Goal: Book appointment/travel/reservation

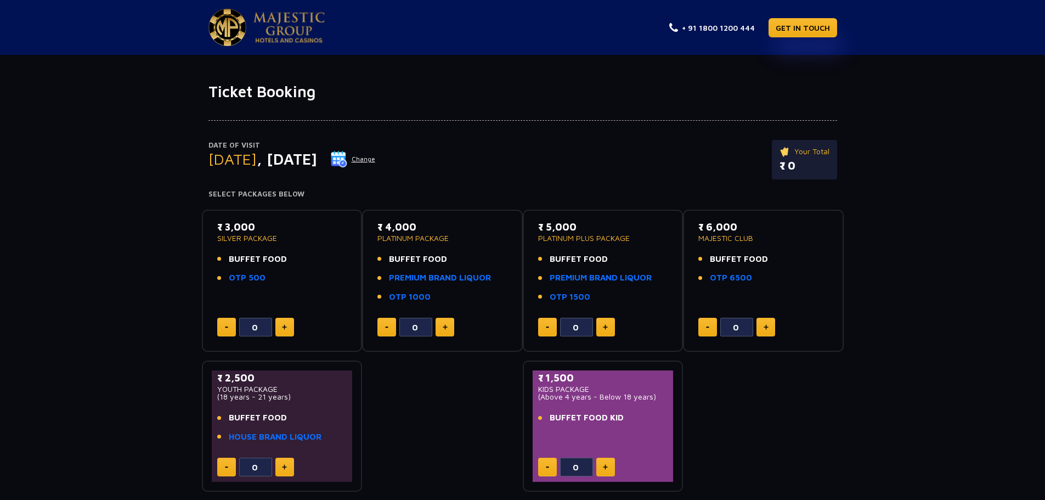
click at [376, 157] on button "Change" at bounding box center [353, 159] width 46 height 18
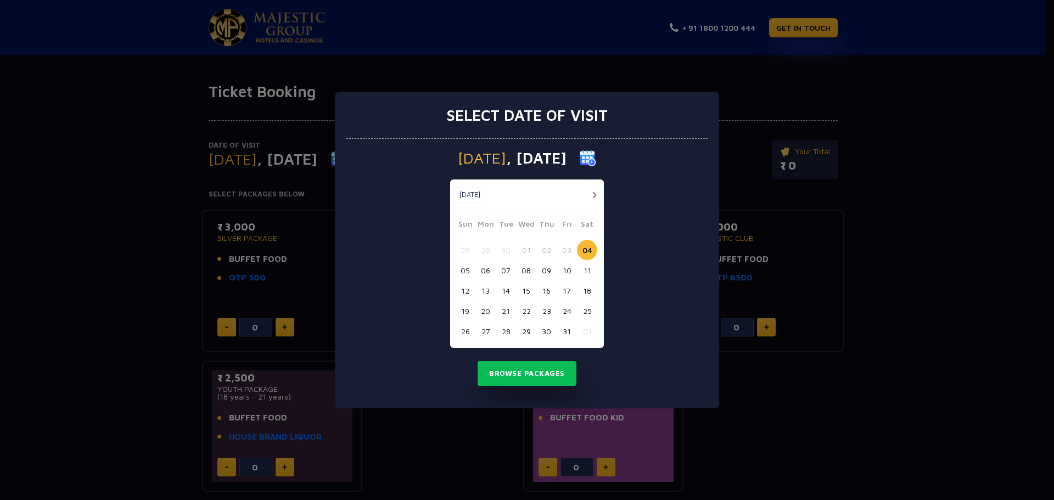
click at [489, 270] on button "06" at bounding box center [485, 270] width 20 height 20
click at [519, 376] on button "Browse Packages" at bounding box center [526, 373] width 99 height 25
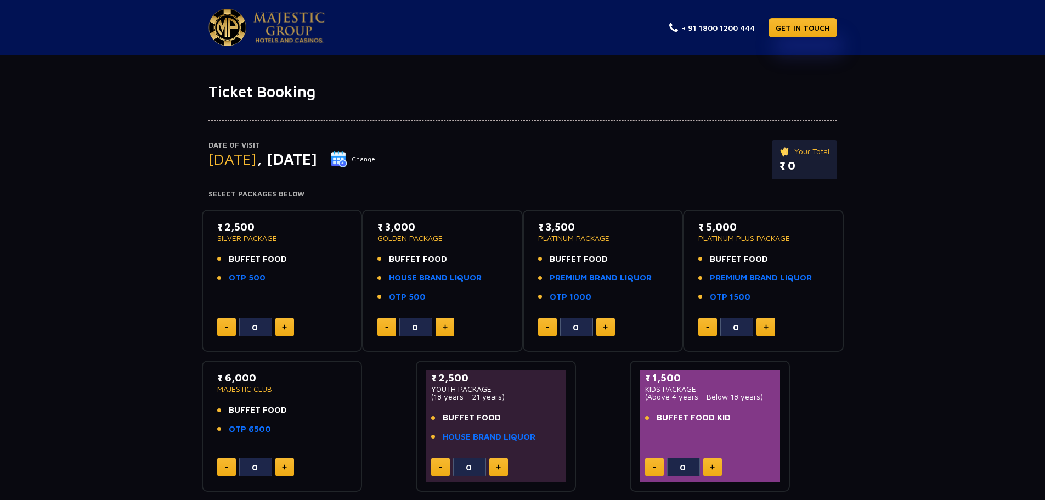
click at [376, 156] on button "Change" at bounding box center [353, 159] width 46 height 18
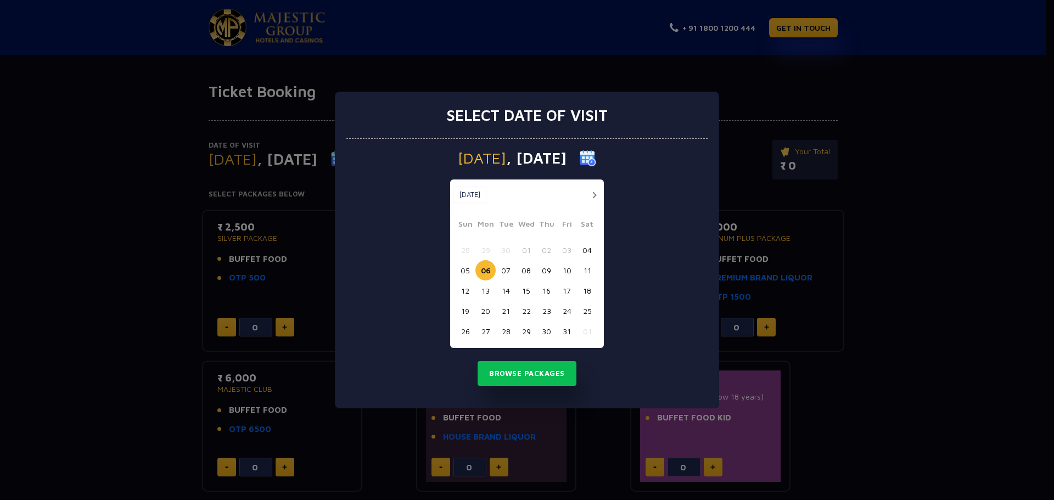
click at [589, 249] on button "04" at bounding box center [587, 250] width 20 height 20
click at [496, 370] on button "Browse Packages" at bounding box center [526, 373] width 99 height 25
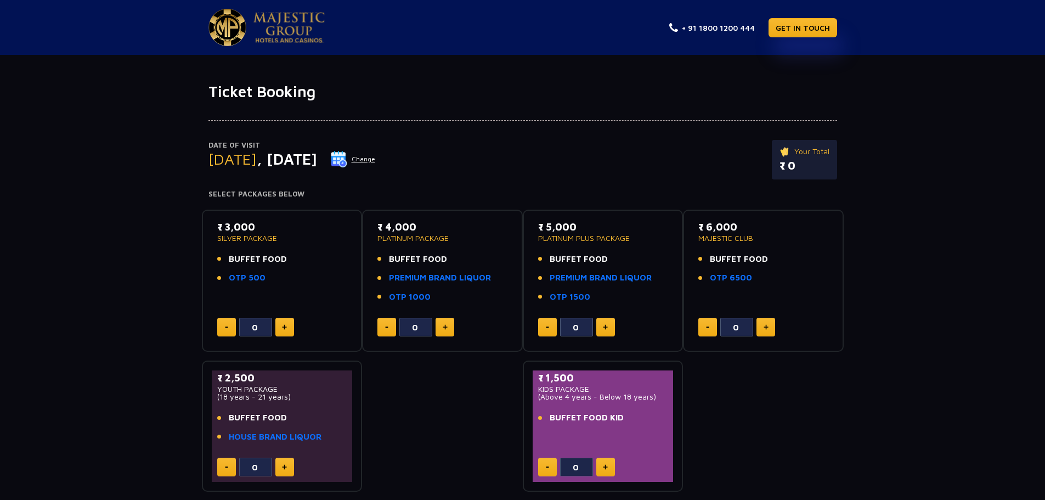
click at [376, 159] on button "Change" at bounding box center [353, 159] width 46 height 18
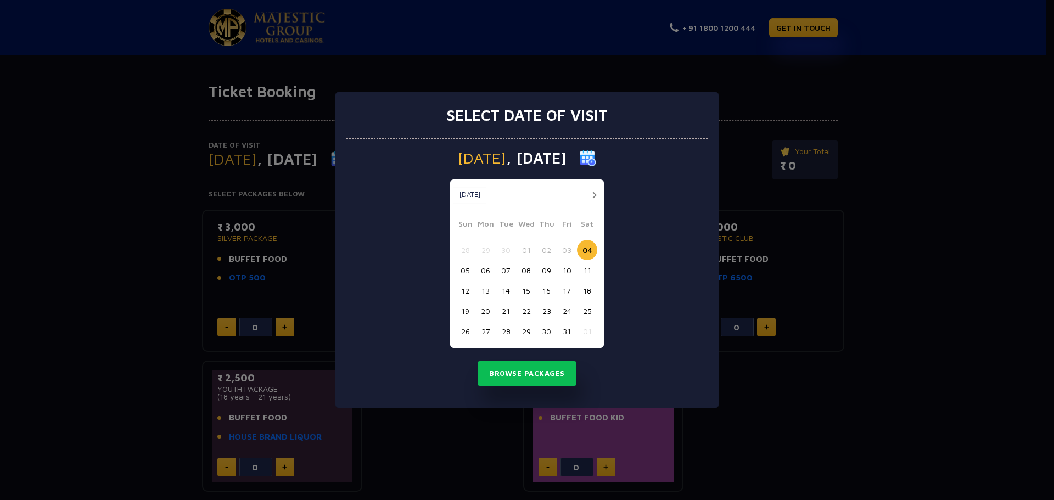
click at [468, 269] on button "05" at bounding box center [465, 270] width 20 height 20
click at [507, 372] on button "Browse Packages" at bounding box center [526, 373] width 99 height 25
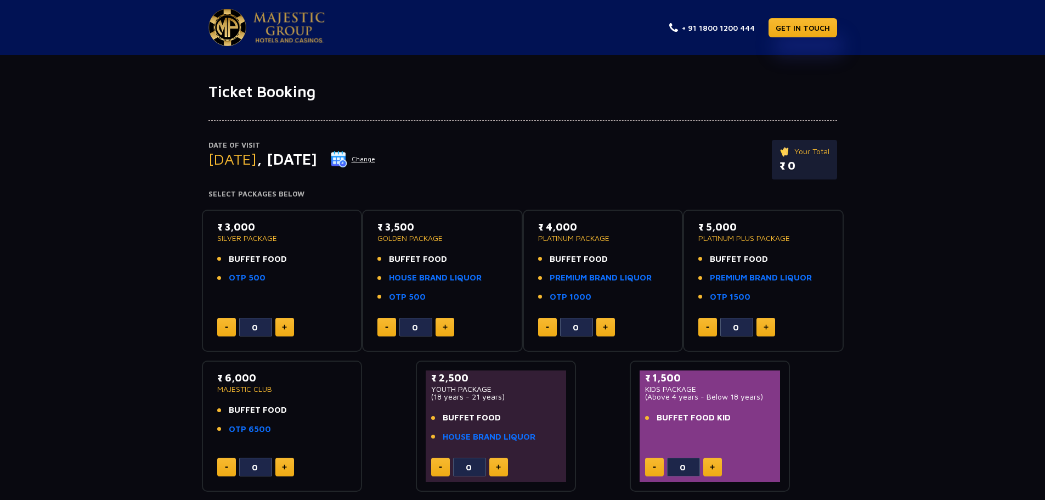
click at [376, 158] on button "Change" at bounding box center [353, 159] width 46 height 18
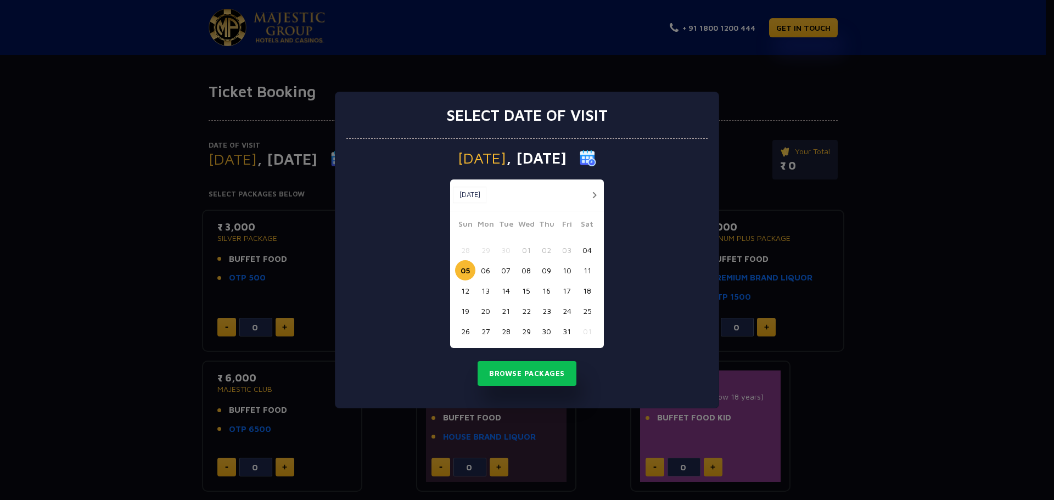
click at [582, 249] on button "04" at bounding box center [587, 250] width 20 height 20
click at [519, 369] on button "Browse Packages" at bounding box center [526, 373] width 99 height 25
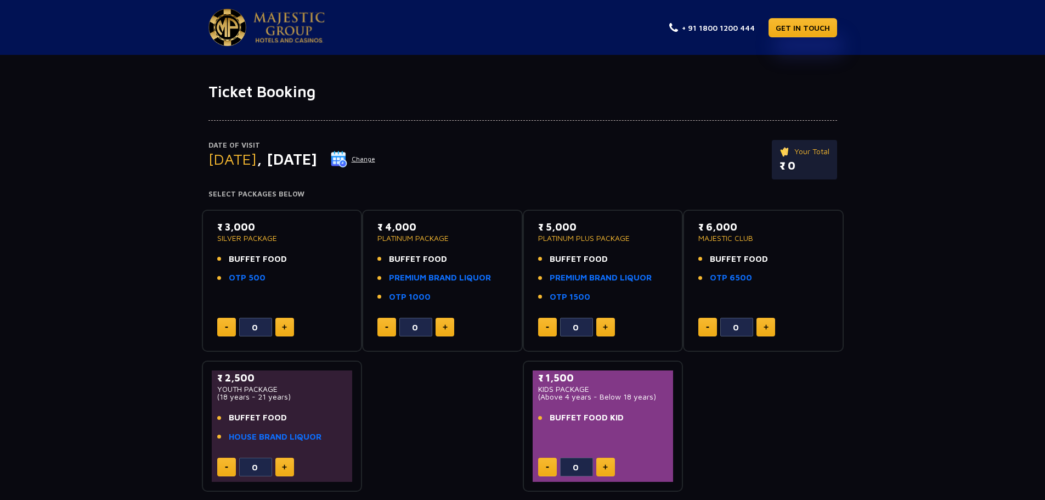
click at [376, 157] on button "Change" at bounding box center [353, 159] width 46 height 18
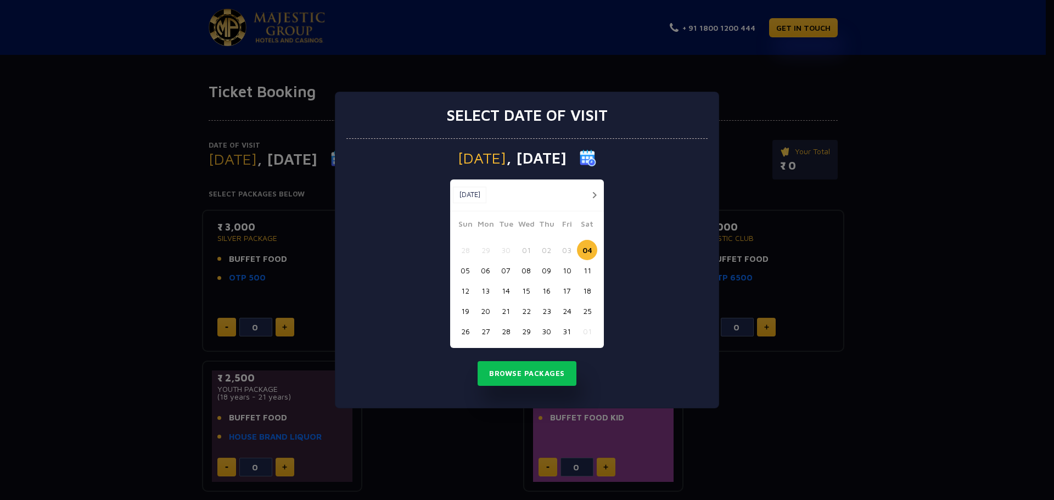
click at [468, 269] on button "05" at bounding box center [465, 270] width 20 height 20
click at [502, 381] on button "Browse Packages" at bounding box center [526, 373] width 99 height 25
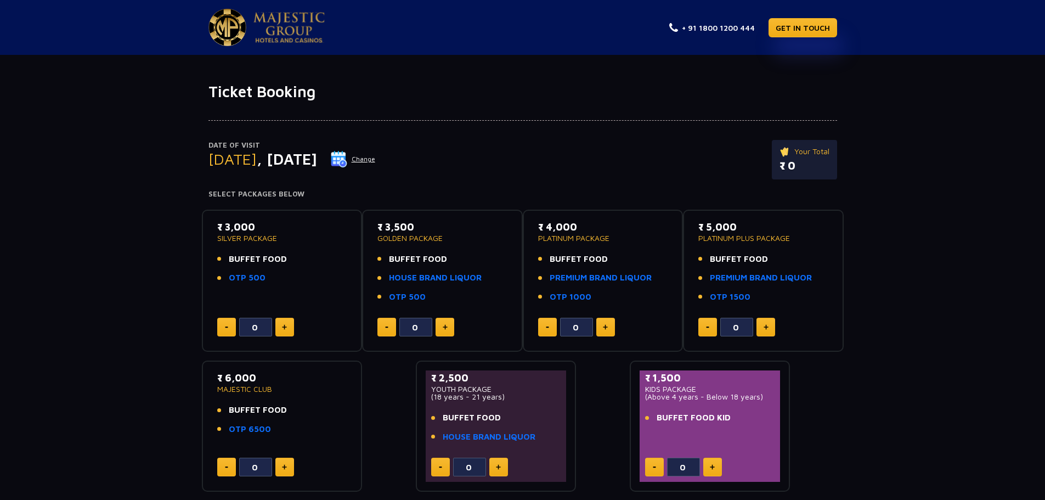
click at [376, 157] on button "Change" at bounding box center [353, 159] width 46 height 18
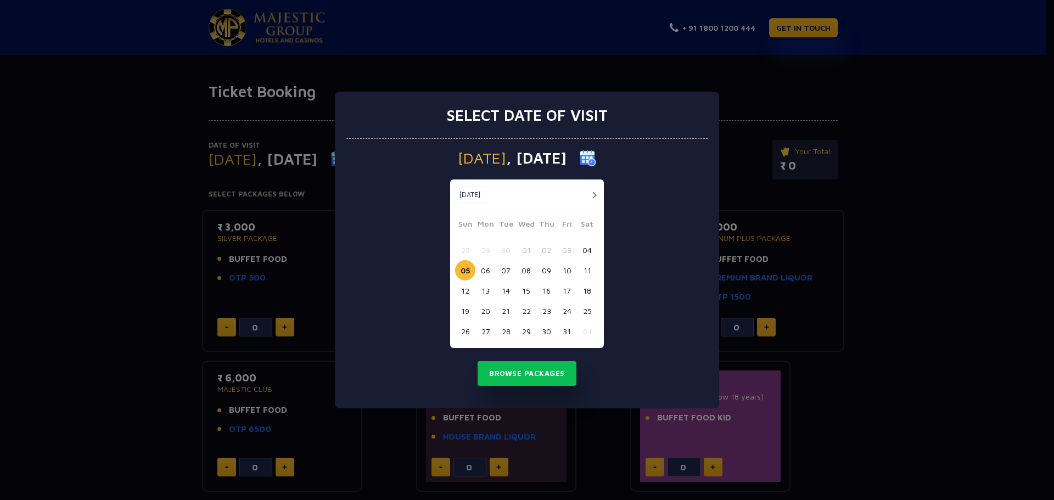
click at [589, 250] on button "04" at bounding box center [587, 250] width 20 height 20
click at [502, 372] on button "Browse Packages" at bounding box center [526, 373] width 99 height 25
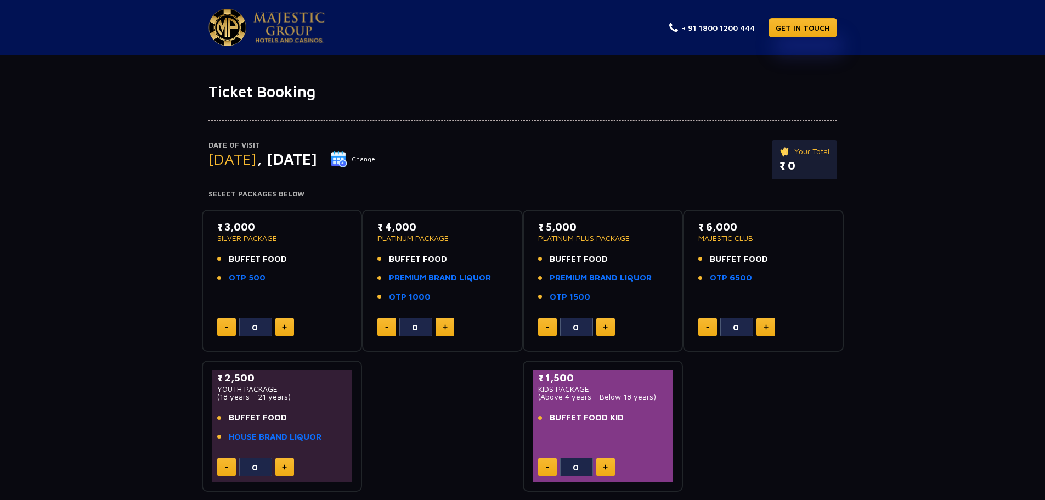
click at [376, 158] on button "Change" at bounding box center [353, 159] width 46 height 18
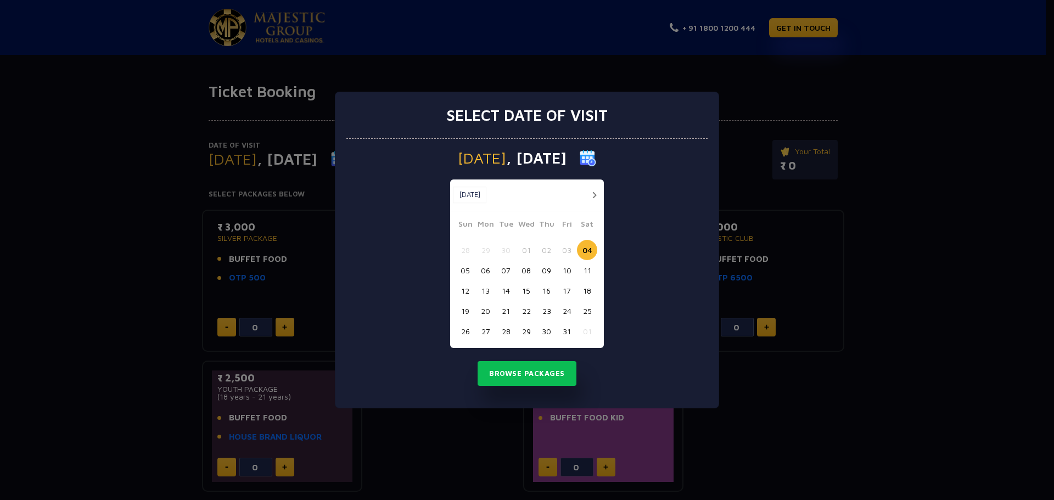
click at [467, 270] on button "05" at bounding box center [465, 270] width 20 height 20
click at [504, 368] on button "Browse Packages" at bounding box center [526, 373] width 99 height 25
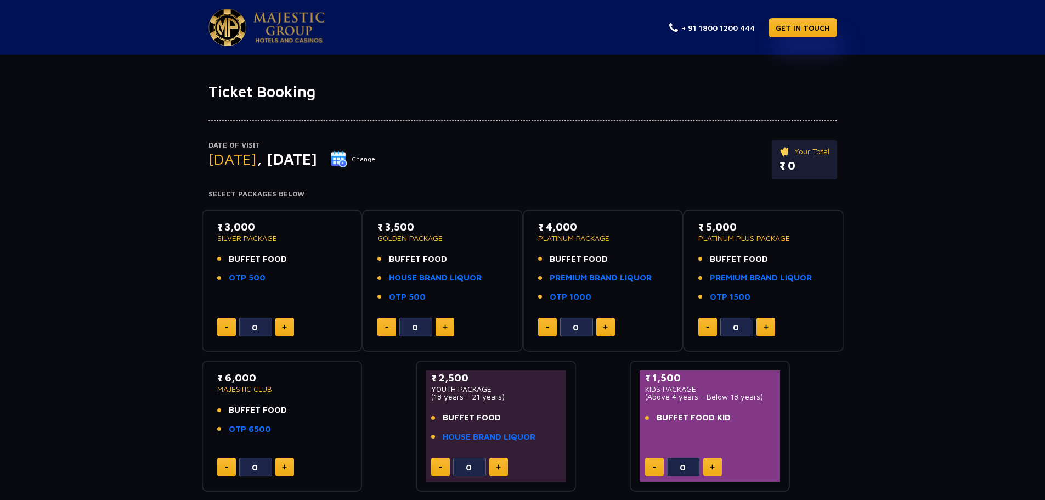
click at [376, 159] on button "Change" at bounding box center [353, 159] width 46 height 18
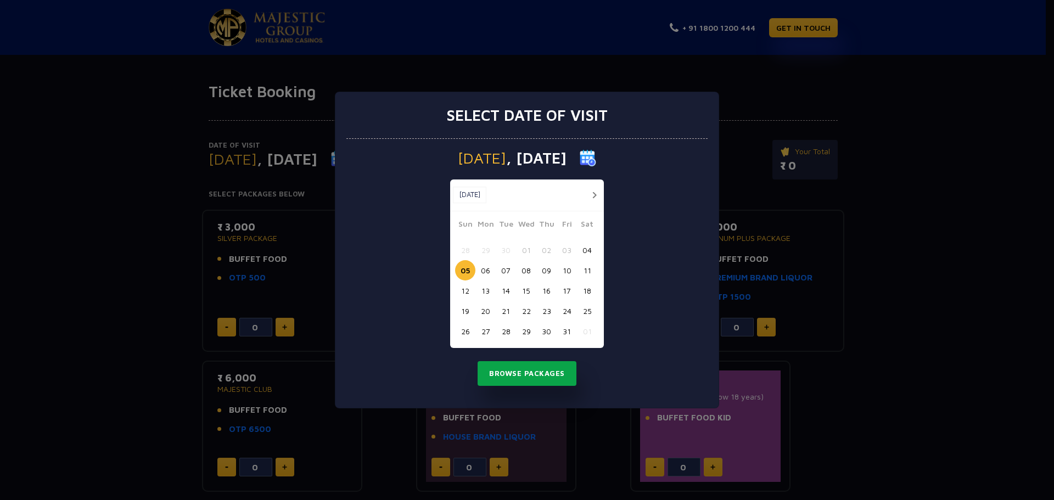
click at [539, 376] on button "Browse Packages" at bounding box center [526, 373] width 99 height 25
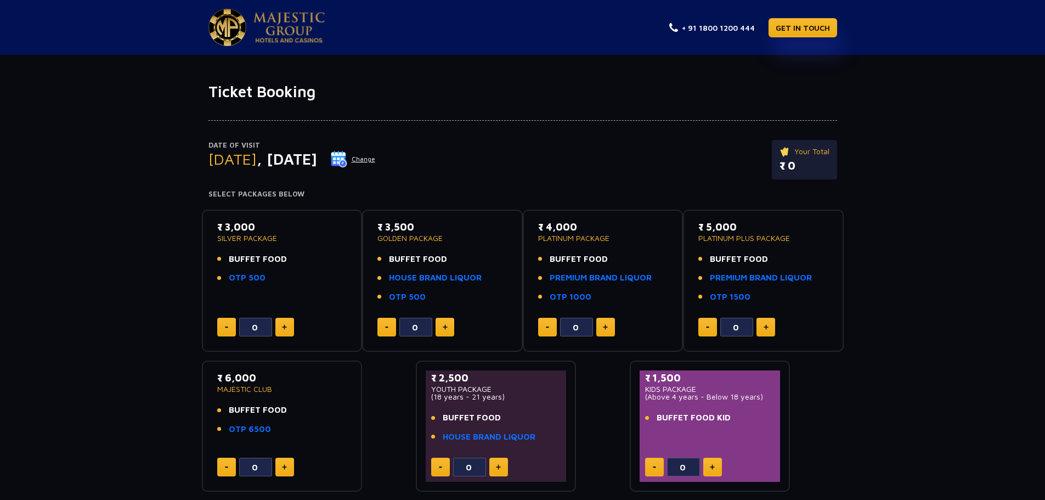
click at [137, 283] on div "Date of Visit [DATE] Change Your Total ₹ 0 Select Packages Below ₹ 3,000 SILVER…" at bounding box center [522, 296] width 1045 height 391
click at [376, 160] on button "Change" at bounding box center [353, 159] width 46 height 18
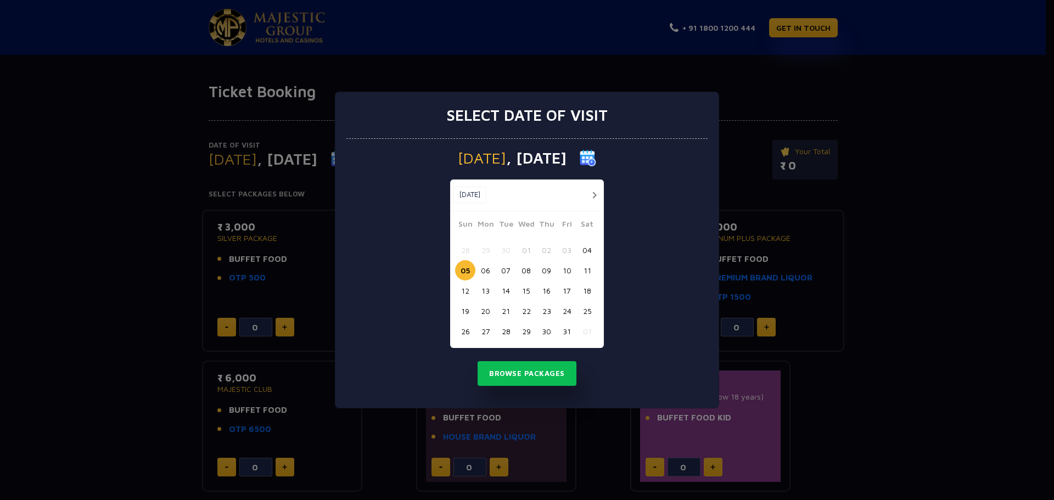
click at [586, 249] on button "04" at bounding box center [587, 250] width 20 height 20
click at [498, 368] on button "Browse Packages" at bounding box center [526, 373] width 99 height 25
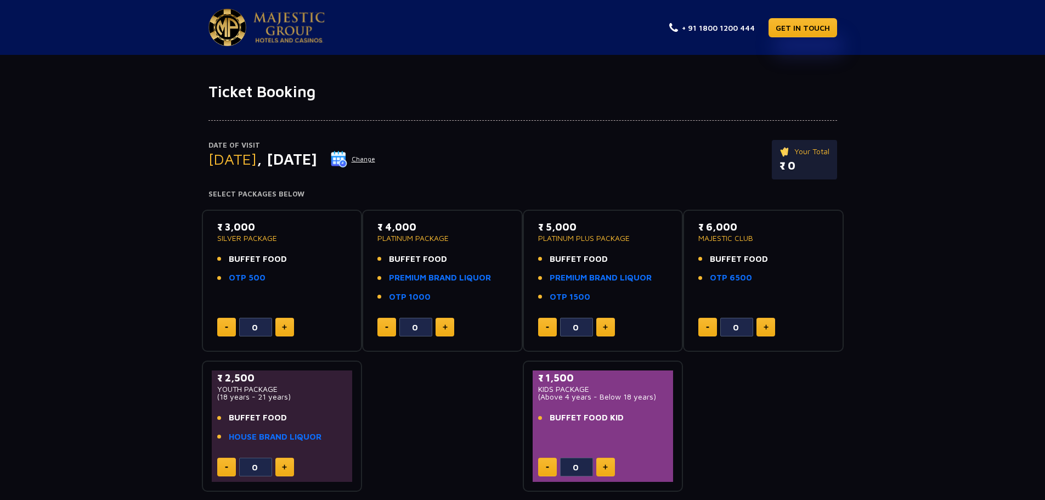
click at [376, 156] on button "Change" at bounding box center [353, 159] width 46 height 18
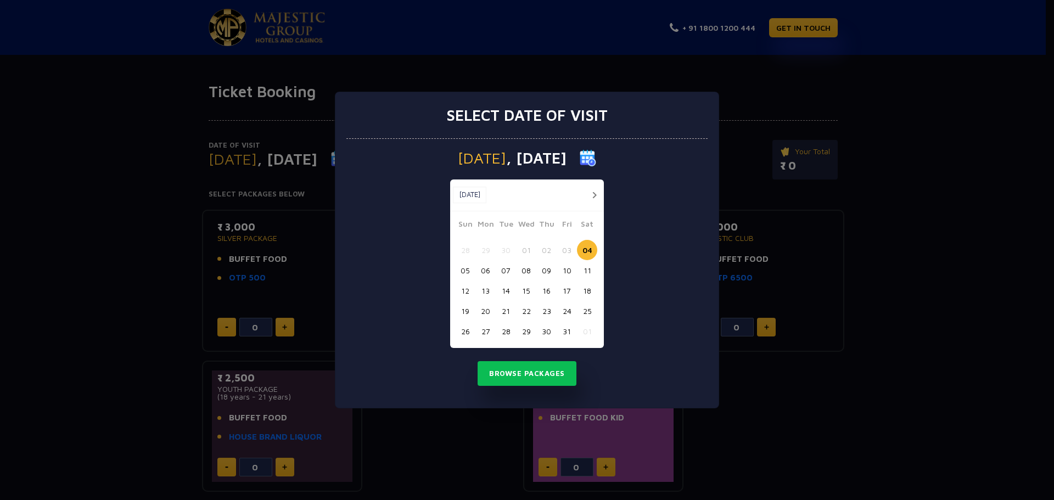
click at [469, 269] on button "05" at bounding box center [465, 270] width 20 height 20
click at [494, 368] on button "Browse Packages" at bounding box center [526, 373] width 99 height 25
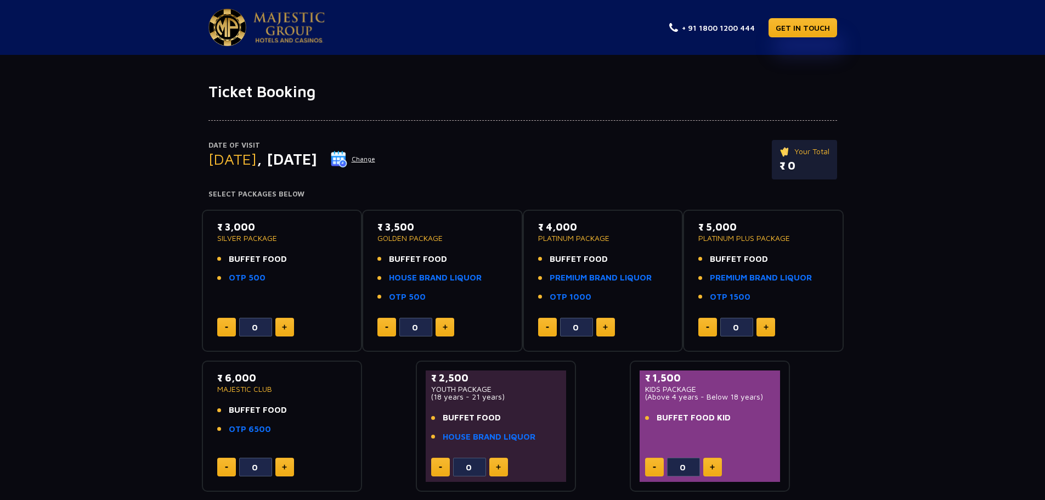
click at [376, 158] on button "Change" at bounding box center [353, 159] width 46 height 18
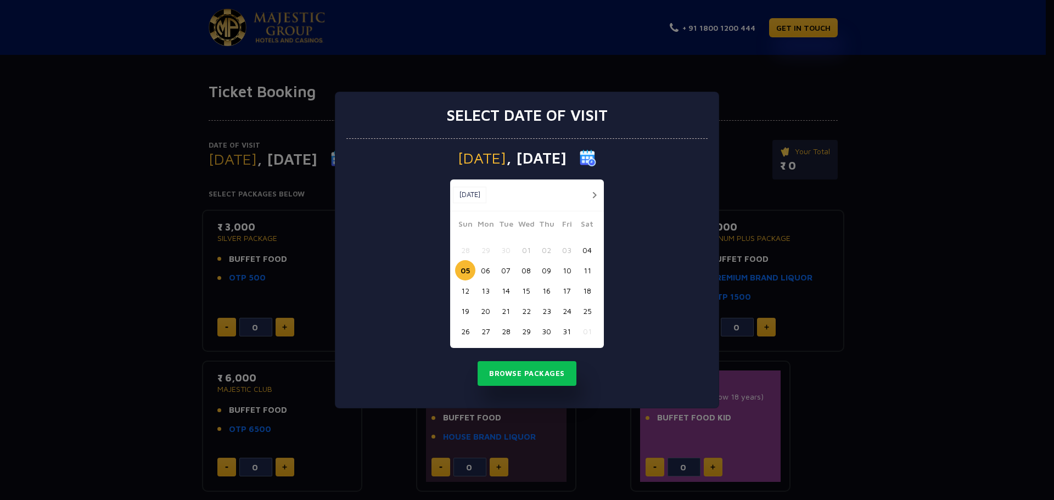
click at [584, 249] on button "04" at bounding box center [587, 250] width 20 height 20
click at [496, 381] on button "Browse Packages" at bounding box center [526, 373] width 99 height 25
